Goal: Browse casually

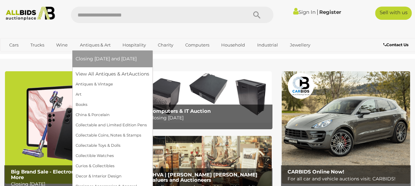
click at [93, 46] on link "Antiques & Art" at bounding box center [95, 45] width 39 height 11
click at [79, 96] on link "Art" at bounding box center [113, 95] width 74 height 10
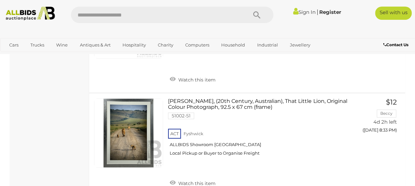
scroll to position [7900, 0]
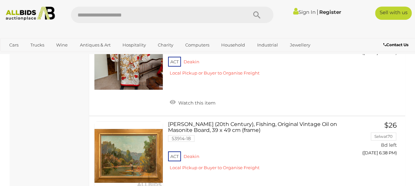
scroll to position [8660, 0]
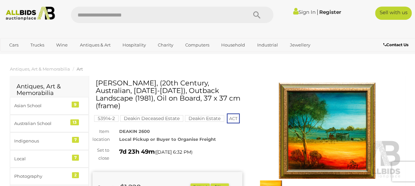
click at [340, 160] on img at bounding box center [328, 131] width 150 height 97
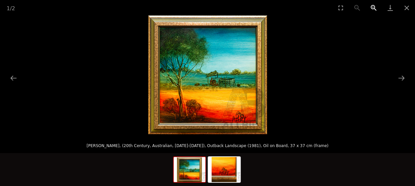
click at [372, 9] on button "Zoom in" at bounding box center [374, 8] width 17 height 16
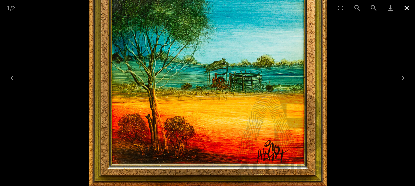
click at [409, 9] on button "Close gallery" at bounding box center [407, 8] width 17 height 16
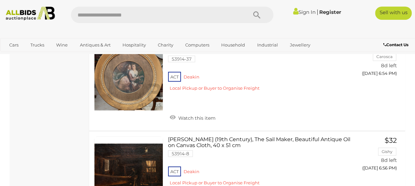
scroll to position [9548, 0]
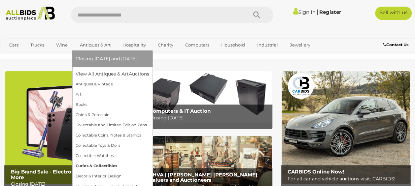
click at [106, 167] on link "Curios & Collectibles" at bounding box center [113, 166] width 74 height 10
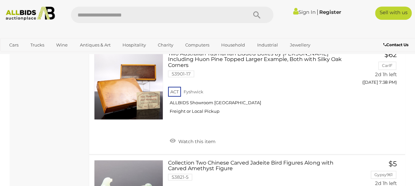
scroll to position [8891, 0]
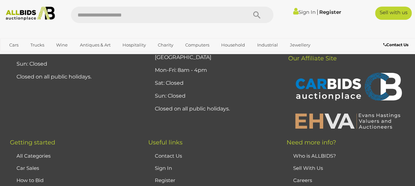
scroll to position [10544, 0]
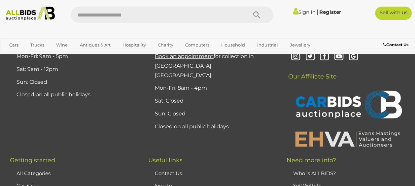
scroll to position [10111, 0]
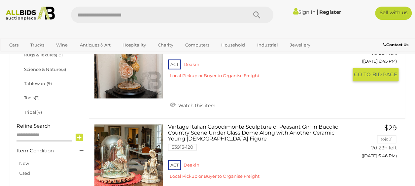
scroll to position [426, 0]
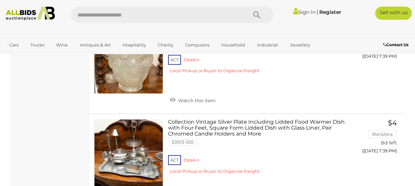
scroll to position [5417, 0]
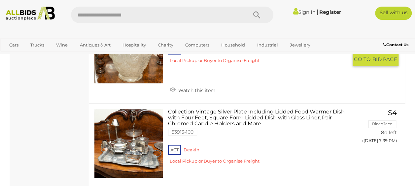
click at [134, 83] on link at bounding box center [128, 48] width 69 height 69
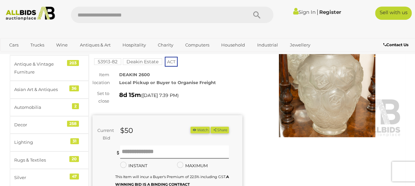
scroll to position [33, 0]
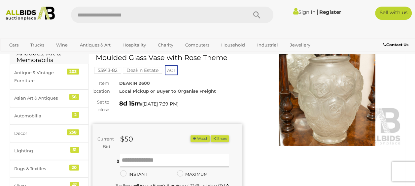
drag, startPoint x: 350, startPoint y: 116, endPoint x: 403, endPoint y: 81, distance: 63.4
click at [403, 81] on div at bounding box center [328, 97] width 160 height 103
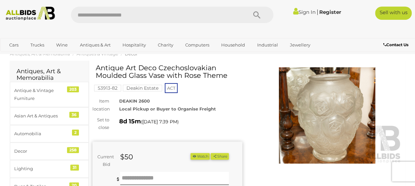
scroll to position [0, 0]
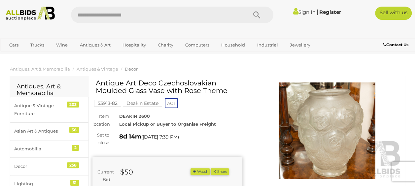
click at [345, 151] on img at bounding box center [328, 131] width 150 height 97
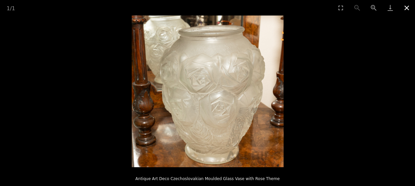
click at [408, 3] on button "Close gallery" at bounding box center [407, 8] width 17 height 16
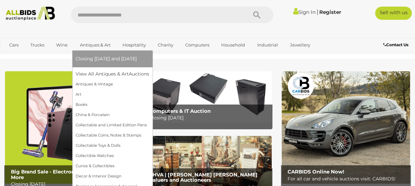
click at [95, 58] on span "Closing [DATE] and [DATE]" at bounding box center [106, 59] width 61 height 6
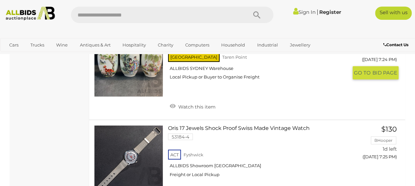
scroll to position [8330, 0]
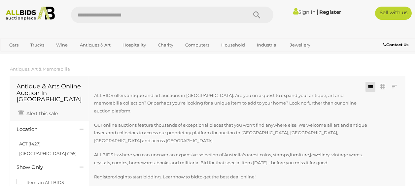
scroll to position [8330, 0]
